Goal: Subscribe to service/newsletter

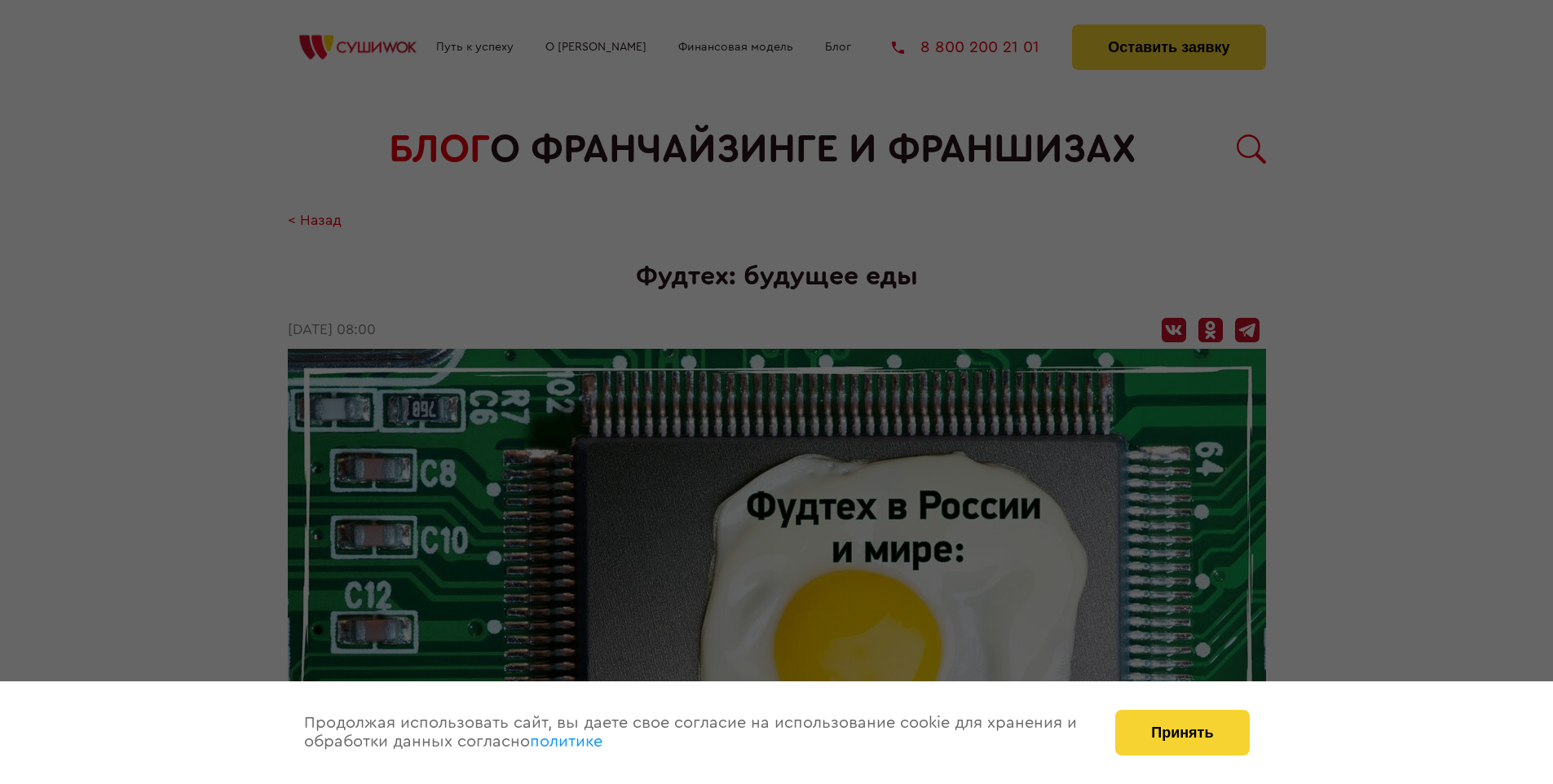
scroll to position [2861, 0]
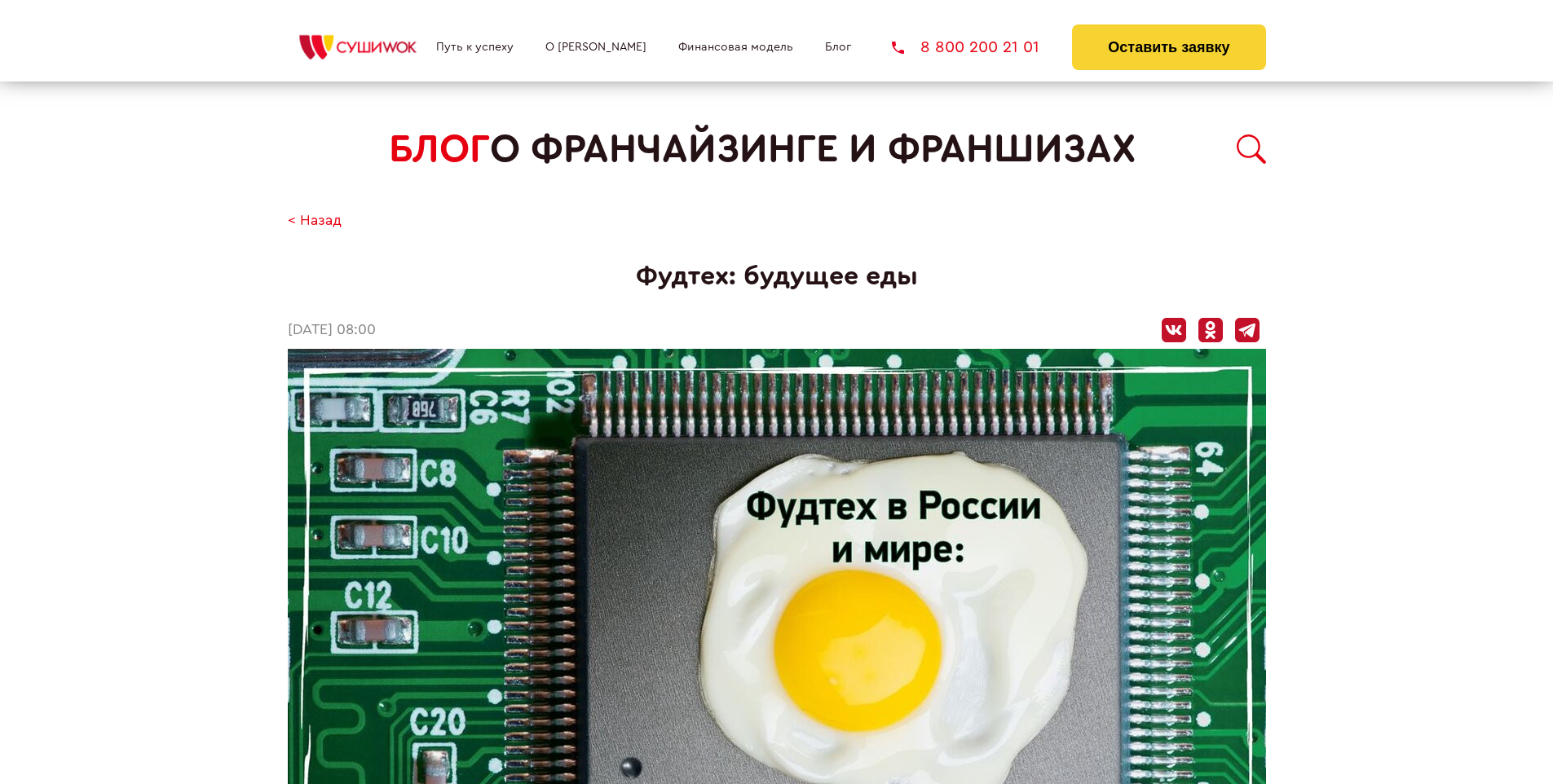
scroll to position [2861, 0]
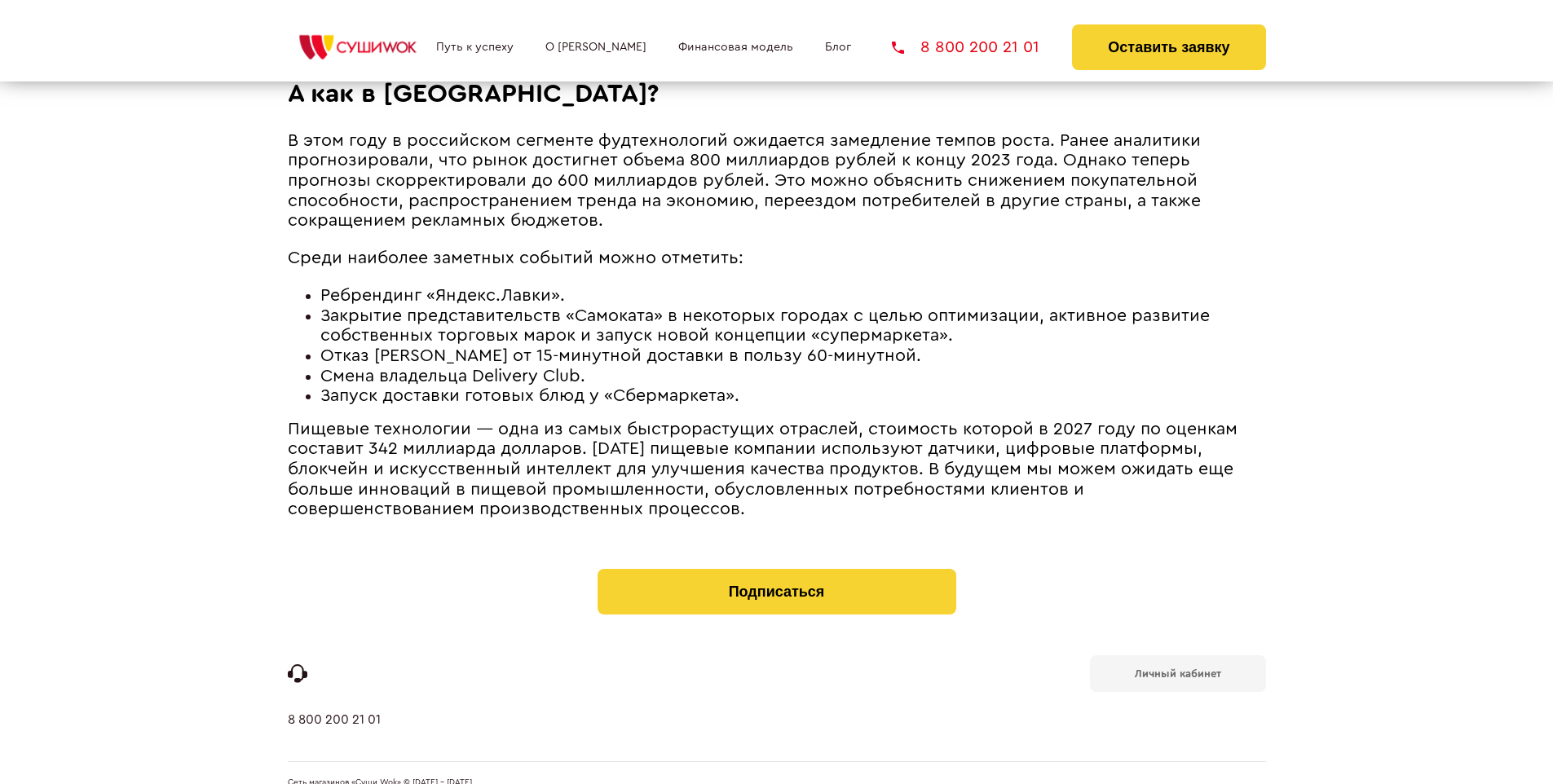
click at [1178, 669] on b "Личный кабинет" at bounding box center [1178, 674] width 86 height 10
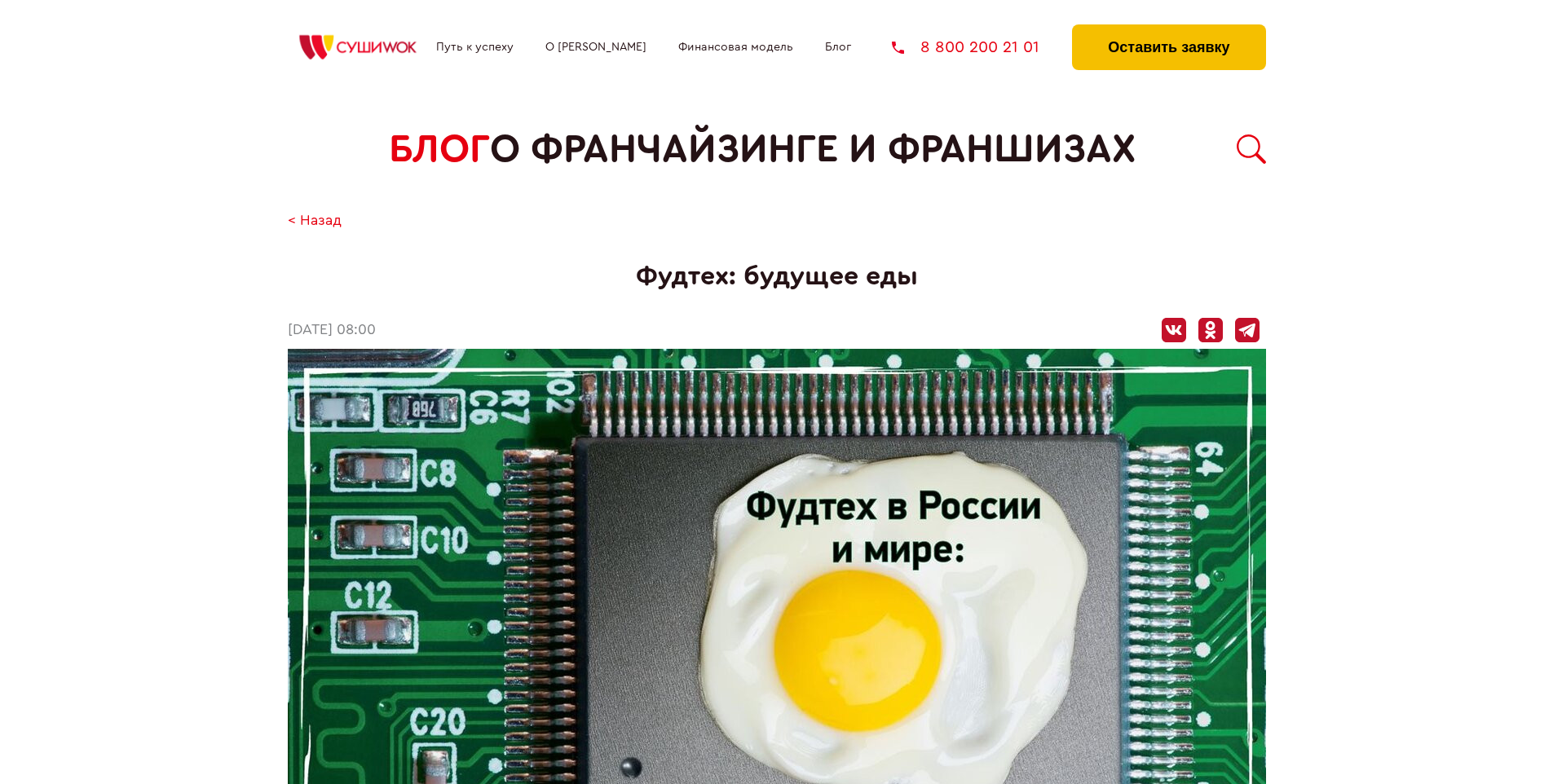
click at [1168, 29] on button "Оставить заявку" at bounding box center [1168, 48] width 193 height 46
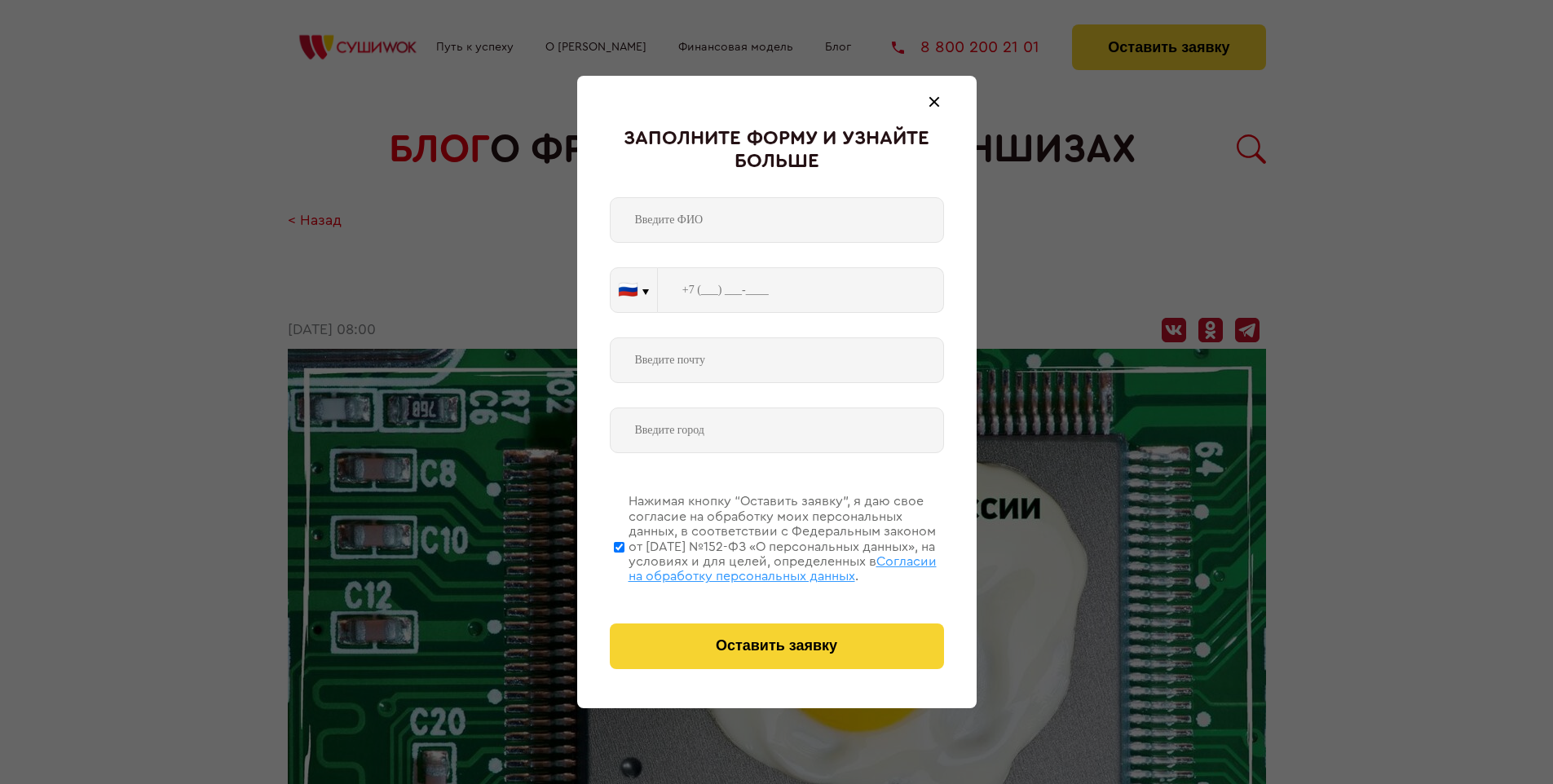
click at [756, 566] on span "Согласии на обработку персональных данных" at bounding box center [782, 568] width 308 height 28
click at [624, 566] on input "Нажимая кнопку “Оставить заявку”, я даю свое согласие на обработку моих персона…" at bounding box center [619, 546] width 10 height 130
checkbox input "false"
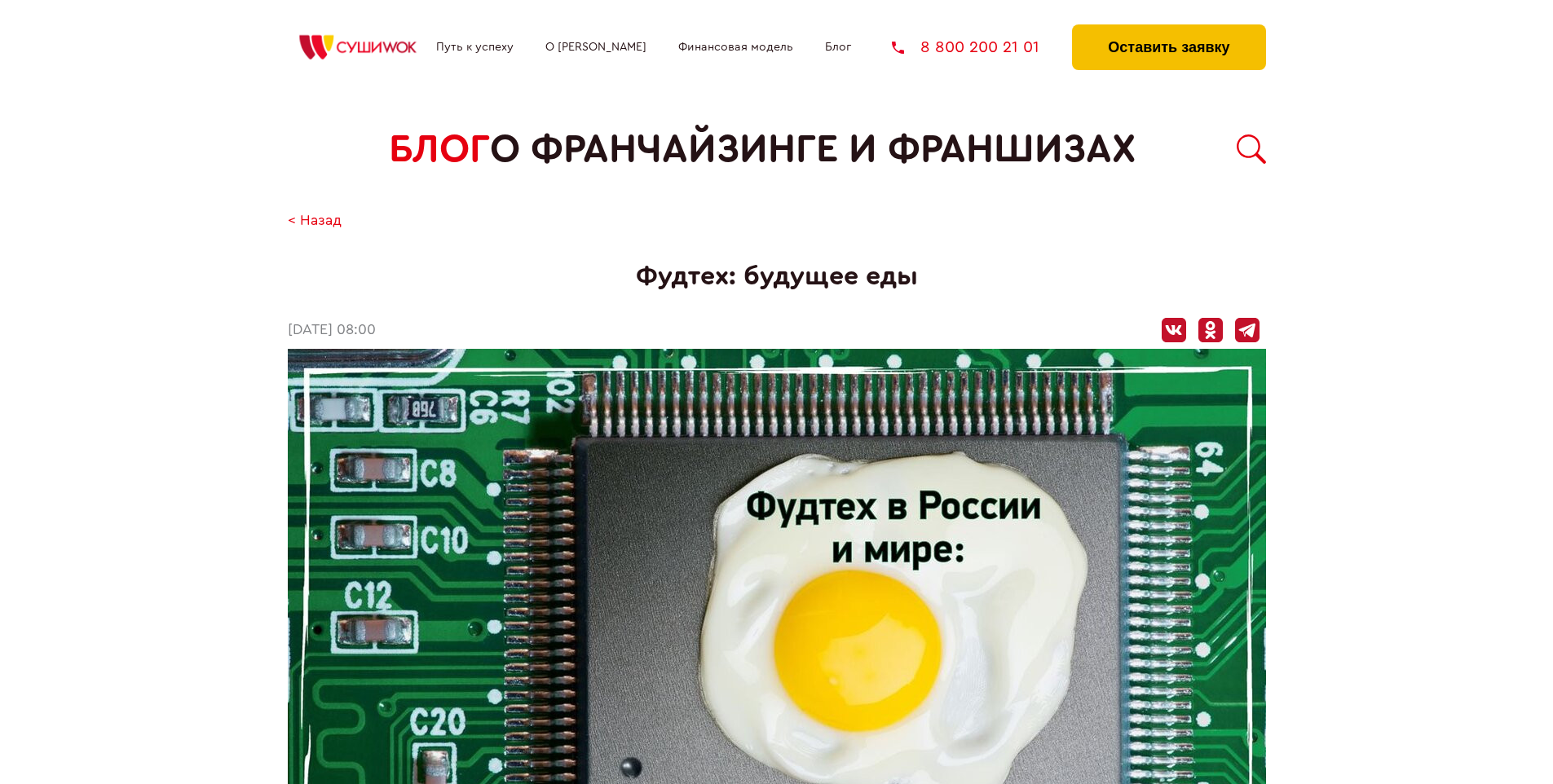
click at [1168, 29] on button "Оставить заявку" at bounding box center [1168, 48] width 193 height 46
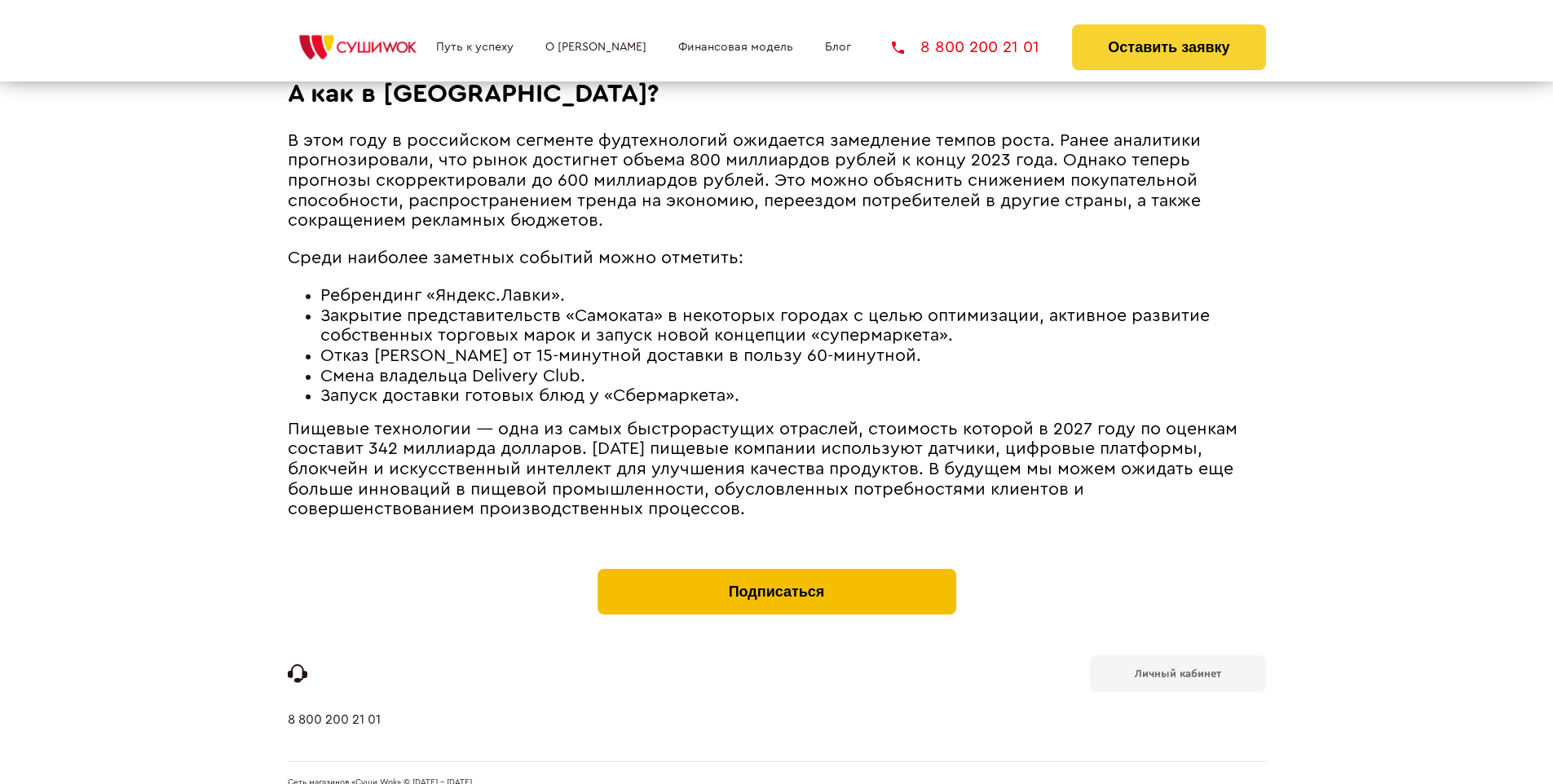
click at [776, 569] on button "Подписаться" at bounding box center [776, 592] width 358 height 46
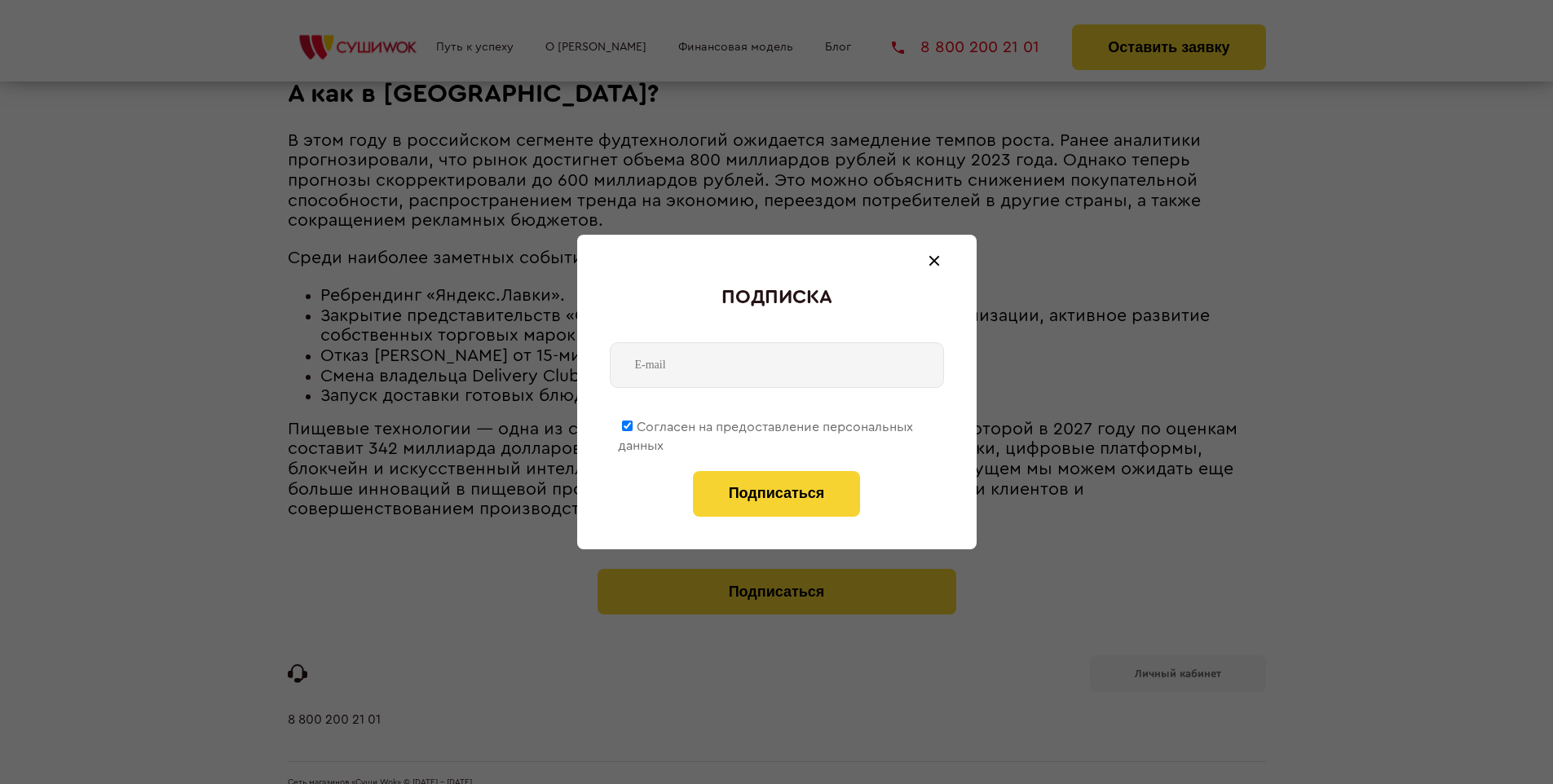
click at [766, 424] on span "Согласен на предоставление персональных данных" at bounding box center [765, 436] width 296 height 31
click at [633, 424] on input "Согласен на предоставление персональных данных" at bounding box center [627, 426] width 10 height 10
checkbox input "false"
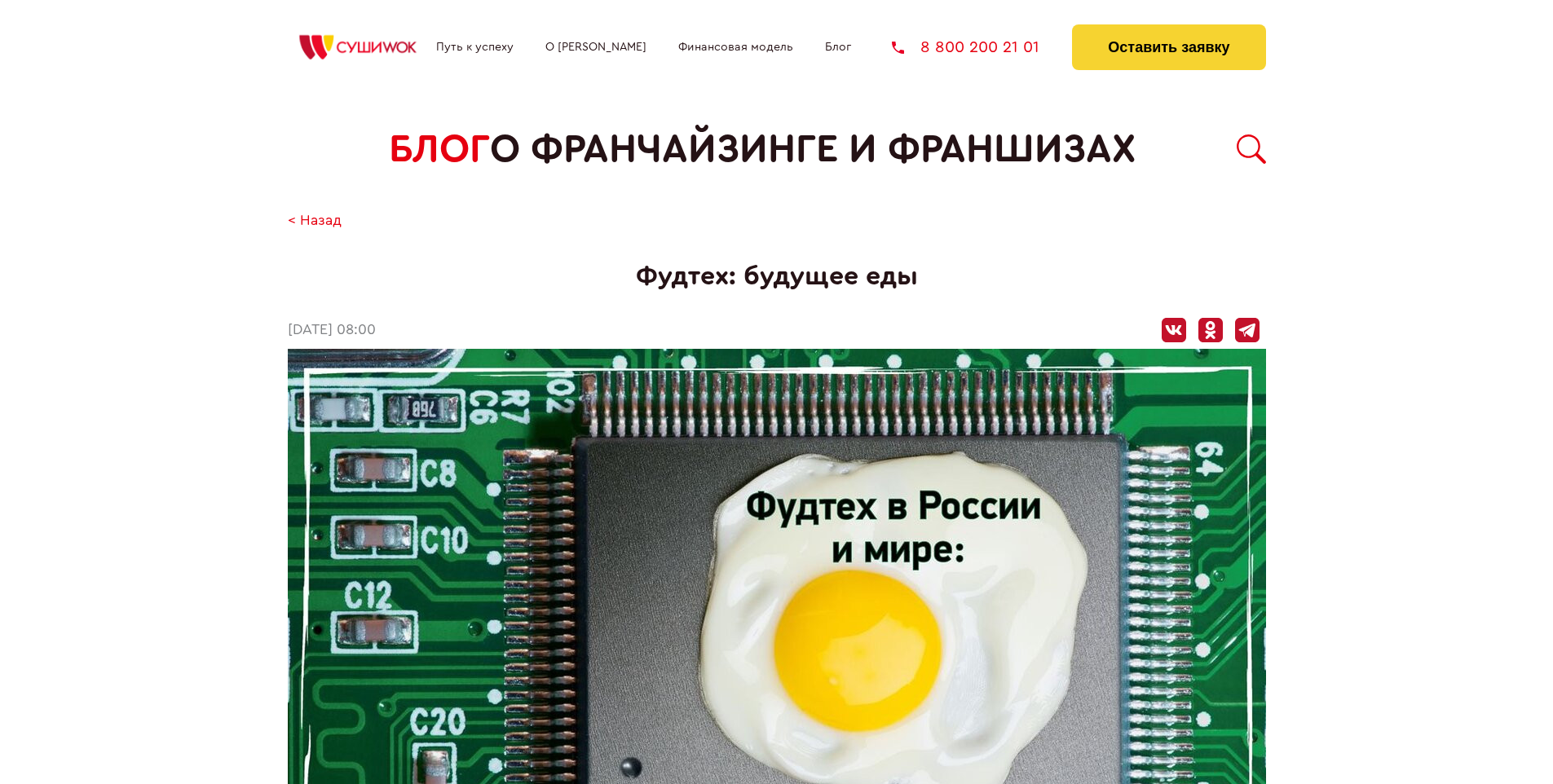
scroll to position [2861, 0]
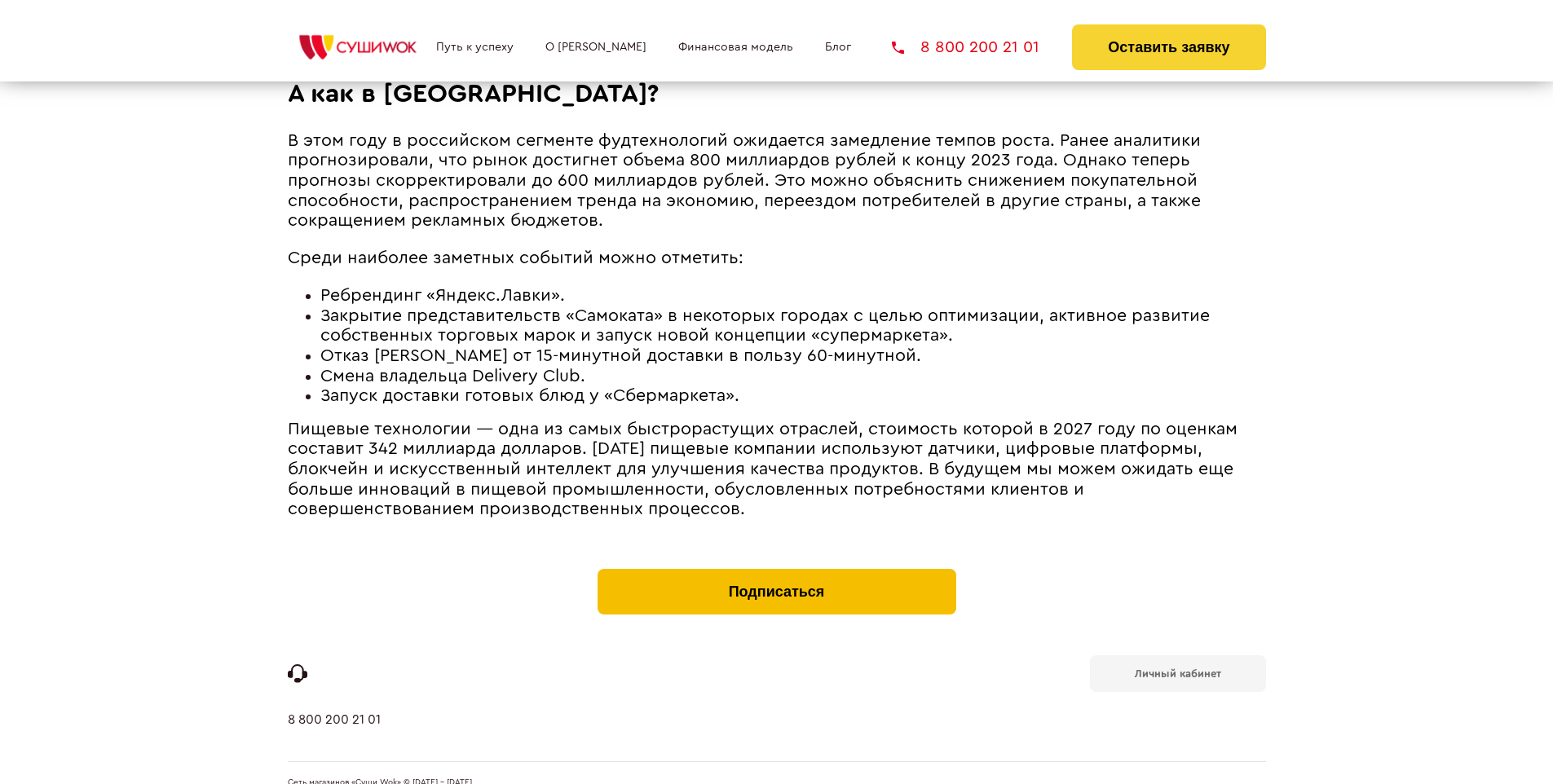
click at [776, 569] on button "Подписаться" at bounding box center [776, 592] width 358 height 46
